Goal: Information Seeking & Learning: Check status

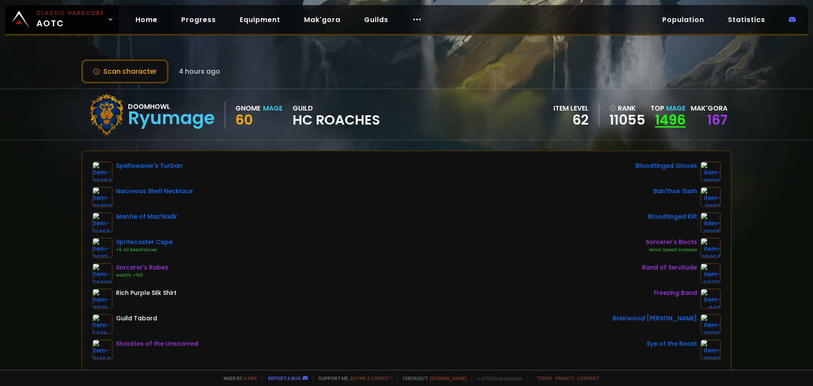
drag, startPoint x: 0, startPoint y: 0, endPoint x: 669, endPoint y: 119, distance: 679.5
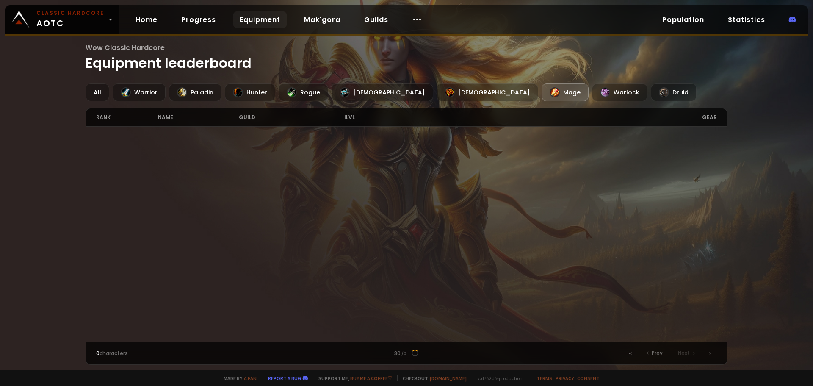
scroll to position [1250, 0]
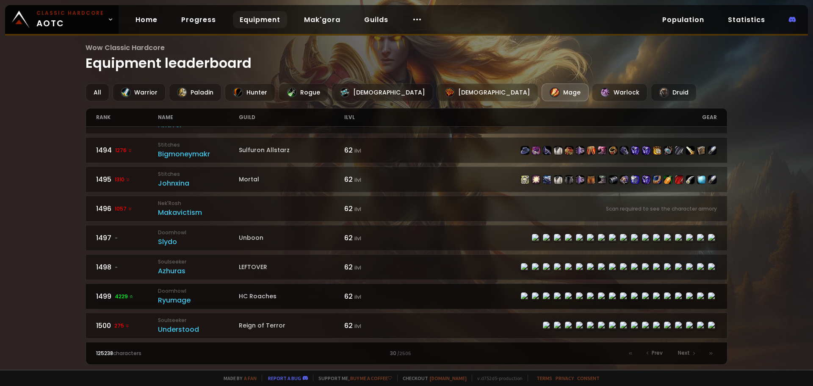
click at [179, 301] on div "Ryumage" at bounding box center [198, 300] width 81 height 11
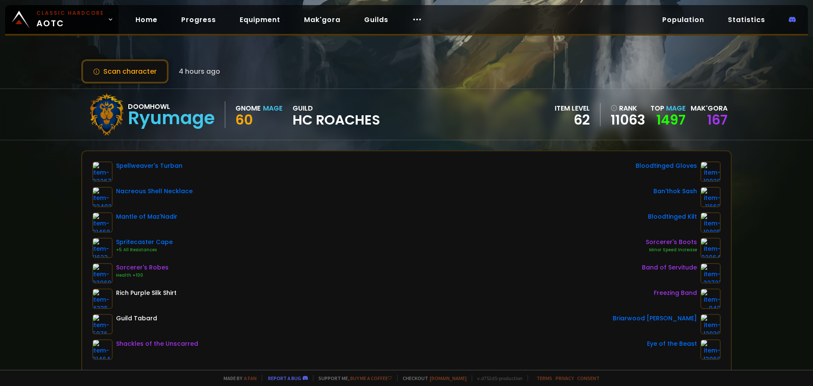
click at [711, 119] on div "167" at bounding box center [709, 120] width 37 height 13
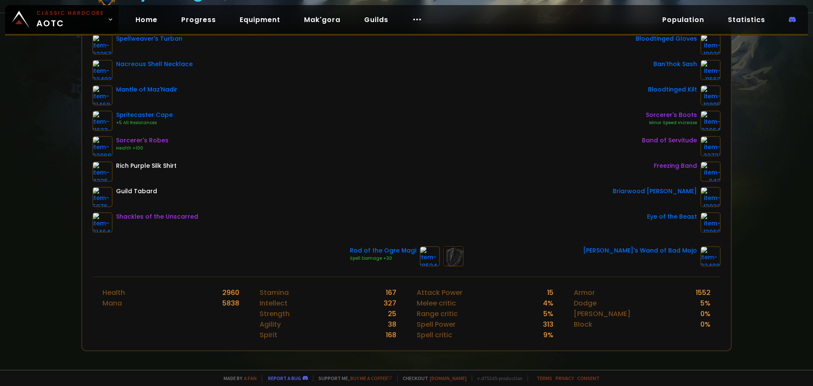
scroll to position [243, 0]
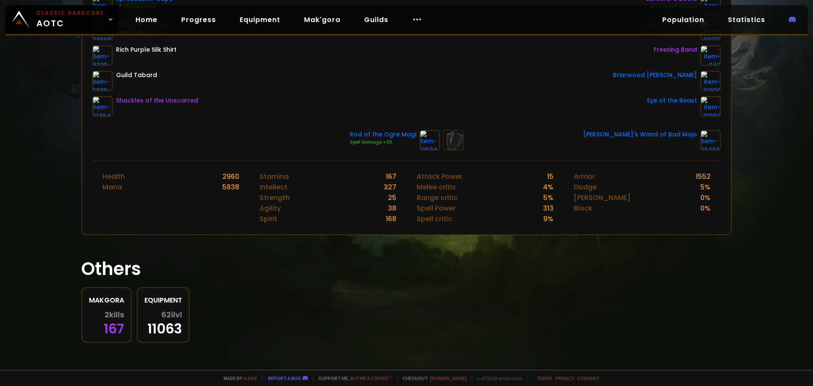
click at [114, 315] on span "2 kills" at bounding box center [114, 315] width 19 height 8
